Goal: Information Seeking & Learning: Learn about a topic

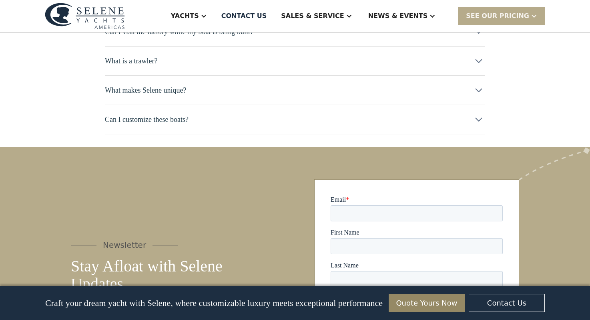
scroll to position [4095, 0]
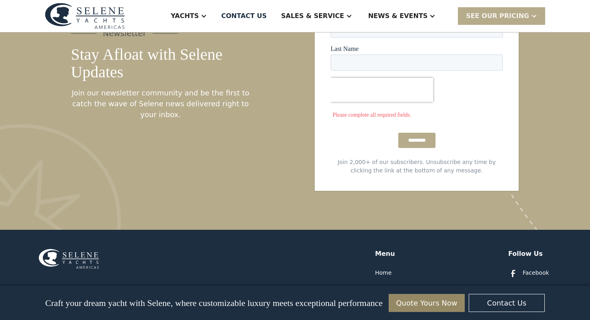
scroll to position [4374, 0]
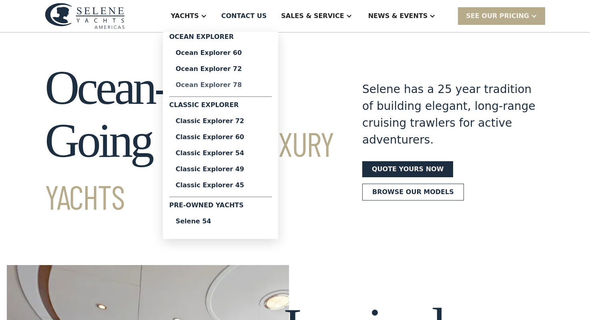
click at [234, 85] on div "Ocean Explorer 78" at bounding box center [221, 85] width 90 height 6
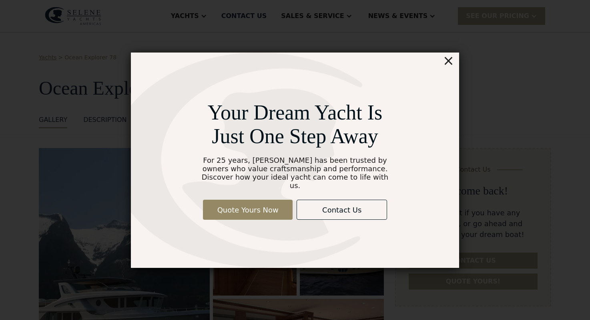
click at [84, 43] on div "Your Dream Yacht Is Just One Step Away For 25 years, Selene has been trusted by…" at bounding box center [295, 160] width 531 height 360
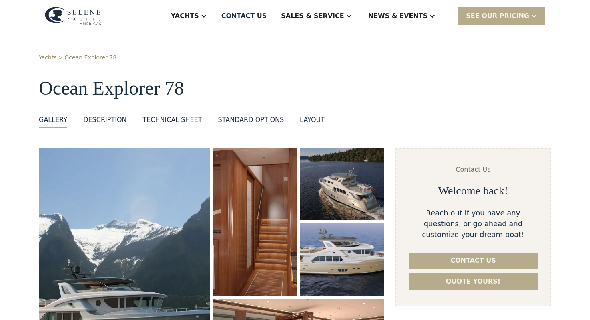
click at [85, 13] on img at bounding box center [73, 16] width 56 height 18
